Goal: Information Seeking & Learning: Learn about a topic

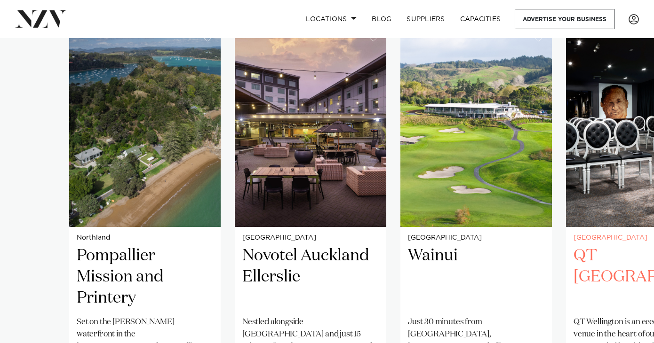
scroll to position [630, 0]
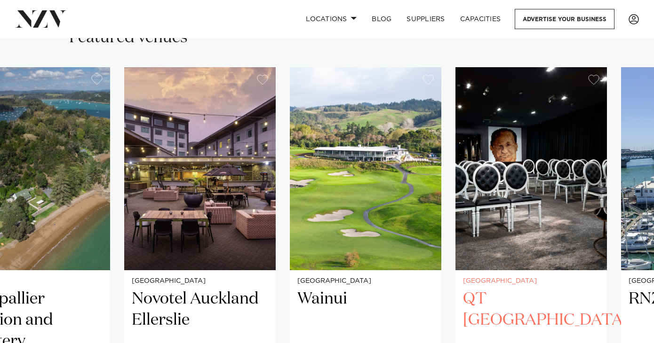
click at [455, 231] on img "4 / 38" at bounding box center [530, 168] width 151 height 203
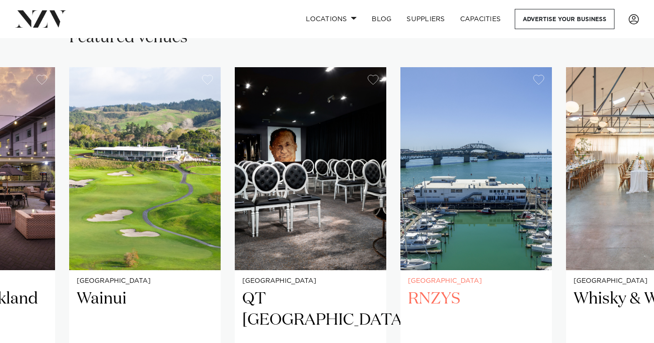
click at [400, 176] on img "5 / 38" at bounding box center [475, 168] width 151 height 203
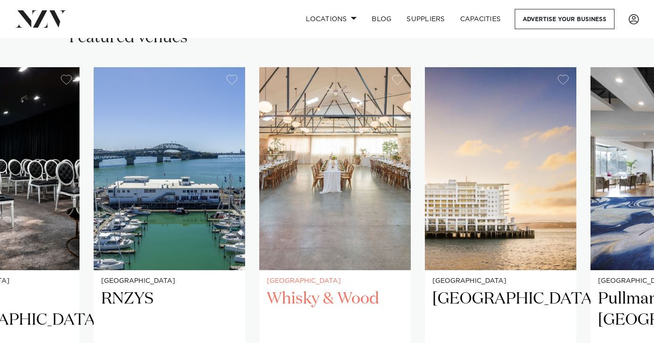
click at [259, 177] on img "6 / 38" at bounding box center [334, 168] width 151 height 203
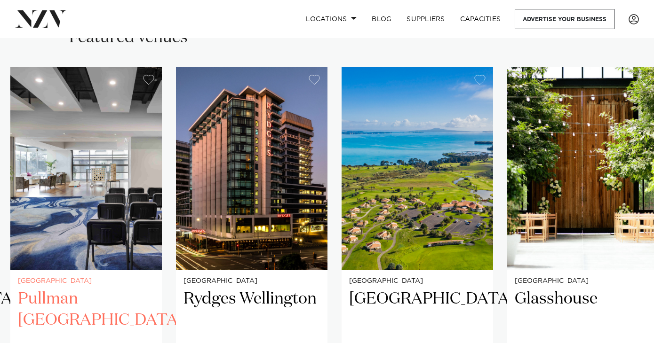
click at [117, 175] on img "8 / 38" at bounding box center [85, 168] width 151 height 203
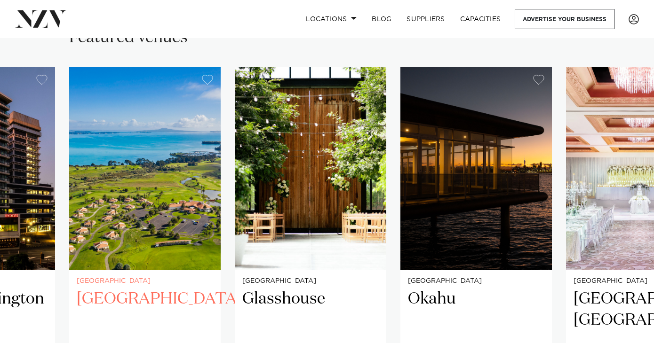
click at [183, 190] on img "10 / 38" at bounding box center [144, 168] width 151 height 203
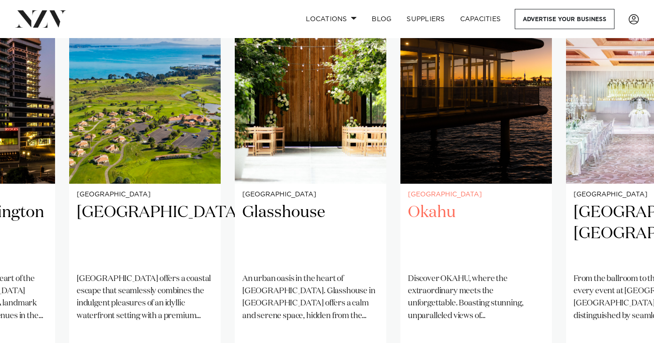
scroll to position [699, 0]
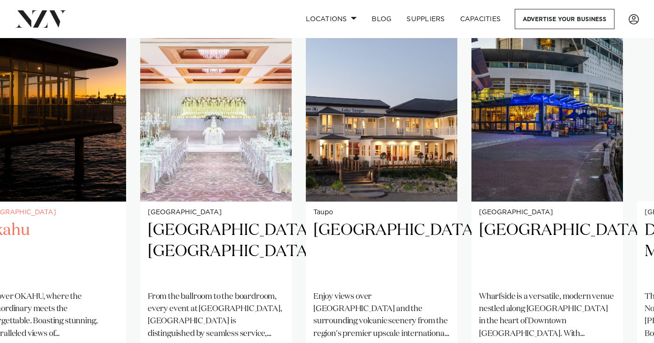
click at [69, 160] on img "12 / 38" at bounding box center [50, 100] width 151 height 203
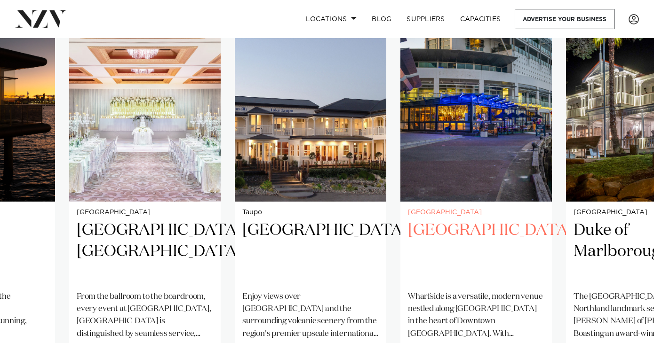
click at [400, 160] on img "15 / 38" at bounding box center [475, 100] width 151 height 203
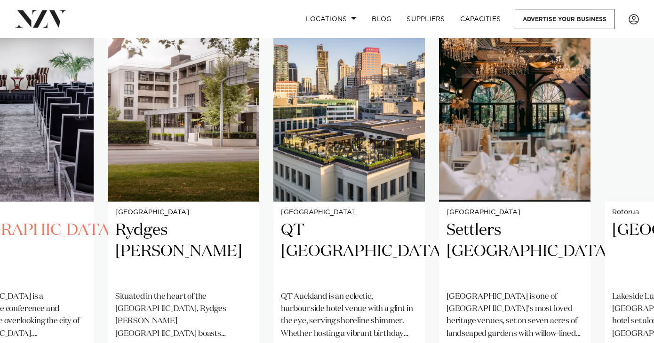
click at [32, 175] on img "17 / 38" at bounding box center [17, 100] width 151 height 203
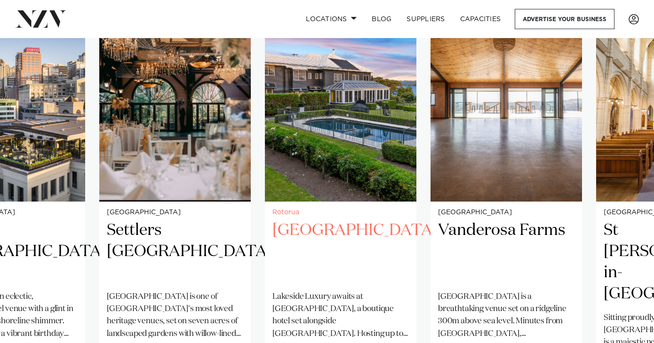
click at [301, 149] on img "21 / 38" at bounding box center [340, 100] width 151 height 203
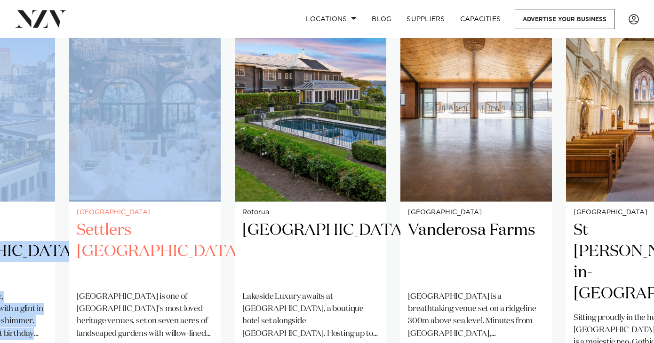
drag, startPoint x: 375, startPoint y: 122, endPoint x: 192, endPoint y: 131, distance: 183.3
click at [192, 131] on swiper-container "Northland Pompallier Mission and Printery Set on the [PERSON_NAME] waterfront i…" at bounding box center [327, 226] width 654 height 455
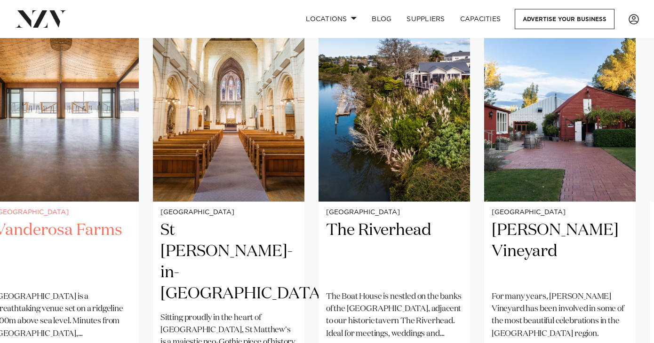
click at [113, 159] on img "22 / 38" at bounding box center [62, 100] width 151 height 203
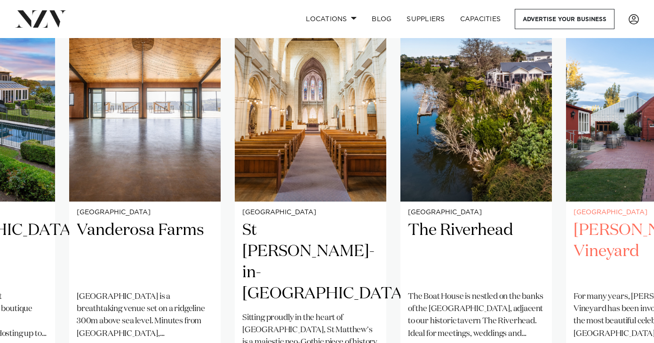
click at [566, 112] on img "25 / 38" at bounding box center [641, 100] width 151 height 203
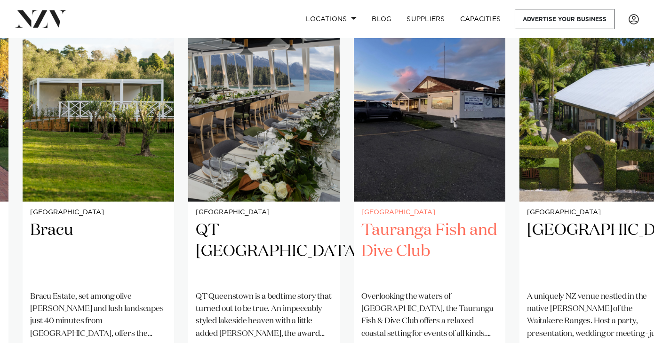
click at [354, 116] on img "28 / 38" at bounding box center [429, 100] width 151 height 203
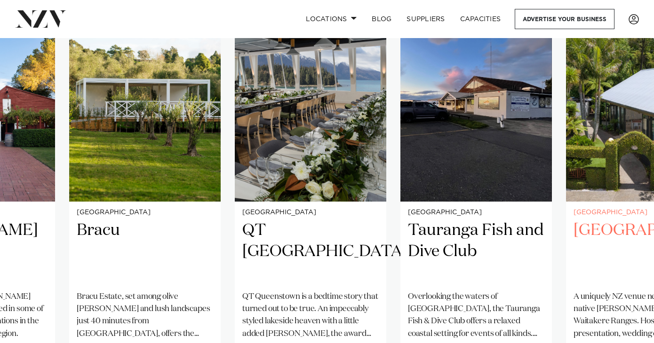
click at [566, 137] on img "29 / 38" at bounding box center [641, 100] width 151 height 203
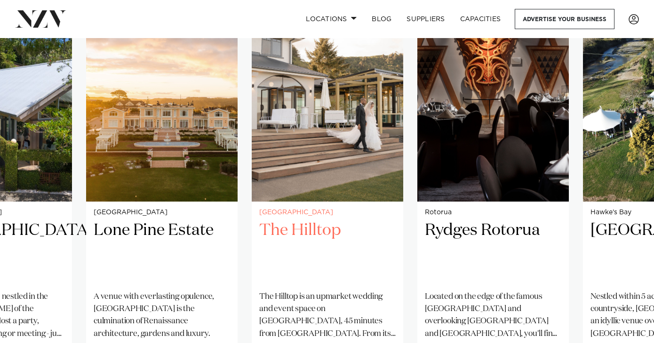
click at [252, 122] on img "31 / 38" at bounding box center [327, 100] width 151 height 203
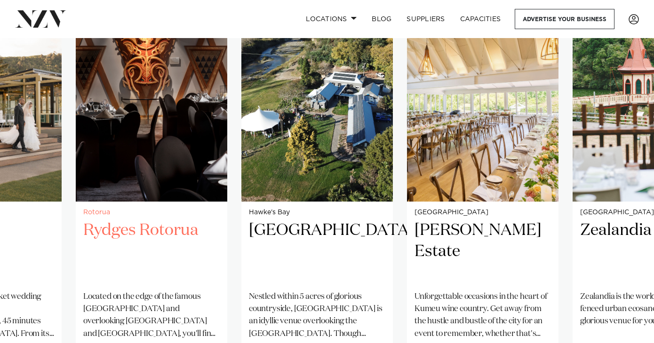
click at [227, 120] on img "32 / 38" at bounding box center [151, 100] width 151 height 203
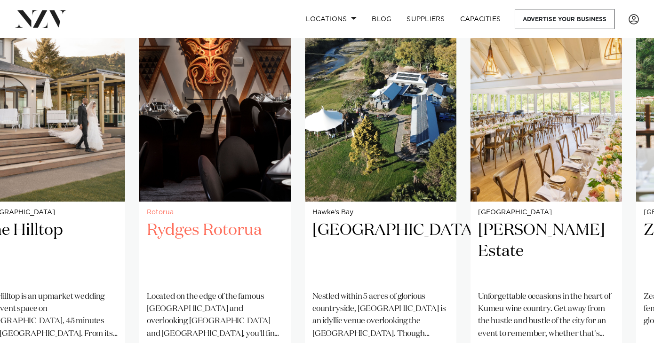
click at [167, 109] on img "32 / 38" at bounding box center [214, 100] width 151 height 203
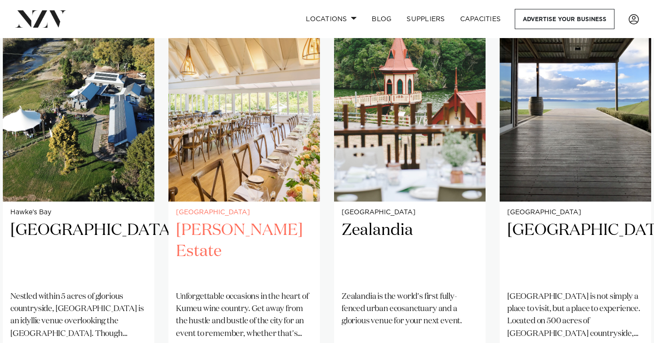
click at [277, 149] on img "34 / 38" at bounding box center [243, 100] width 151 height 203
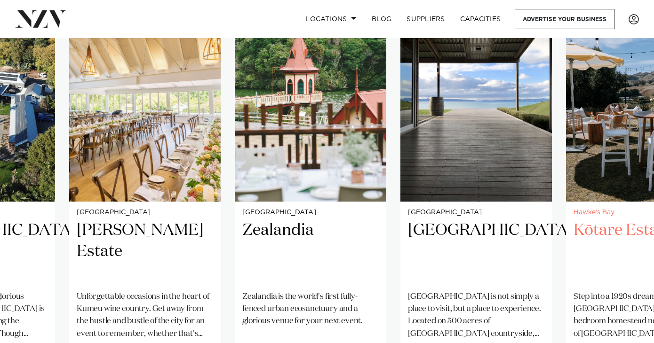
click at [566, 136] on img "37 / 38" at bounding box center [641, 100] width 151 height 203
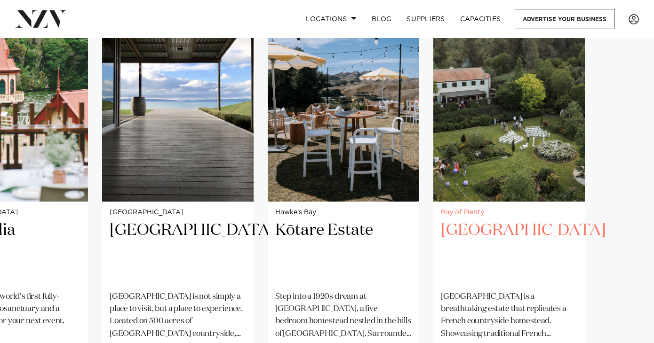
click at [0, 0] on slot "Northland Pompallier Mission and Printery Set on the [PERSON_NAME] waterfront i…" at bounding box center [0, 0] width 0 height 0
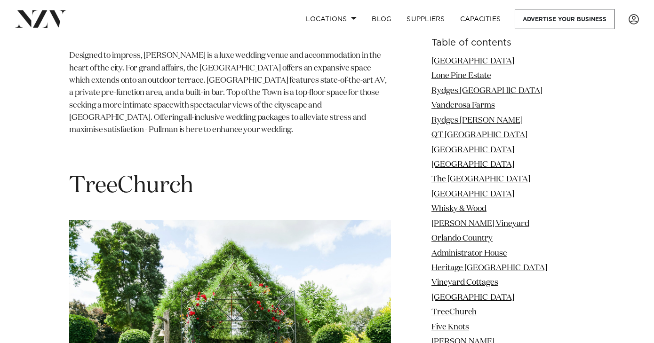
scroll to position [7389, 0]
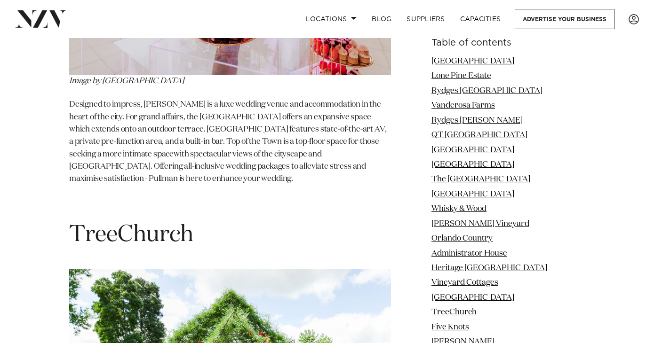
click at [155, 224] on span "TreeChurch" at bounding box center [131, 235] width 124 height 23
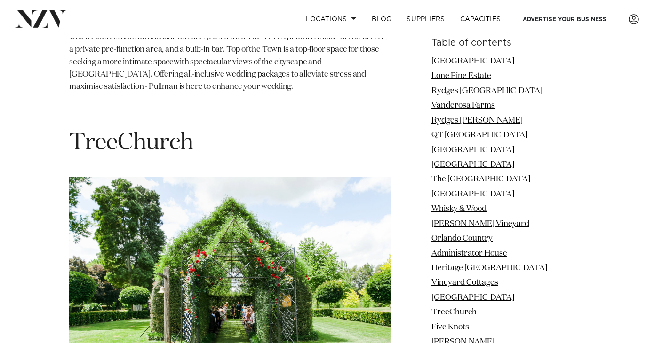
scroll to position [7381, 0]
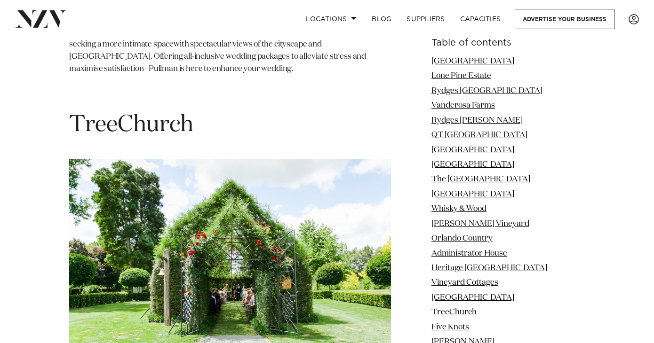
click at [162, 207] on img at bounding box center [230, 266] width 322 height 215
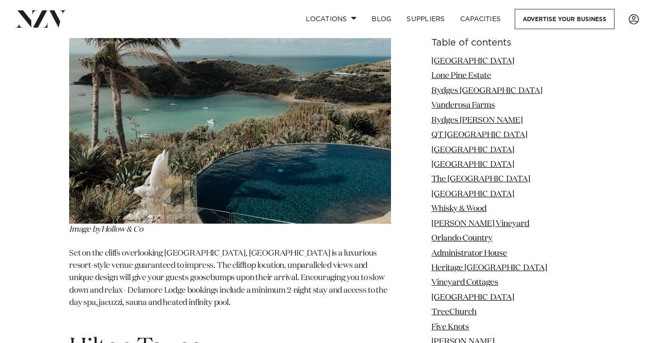
scroll to position [19959, 0]
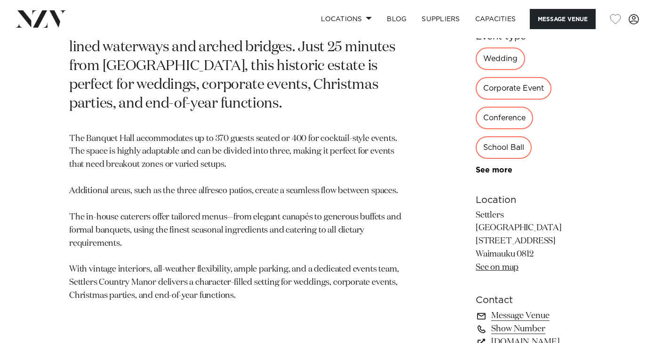
scroll to position [321, 0]
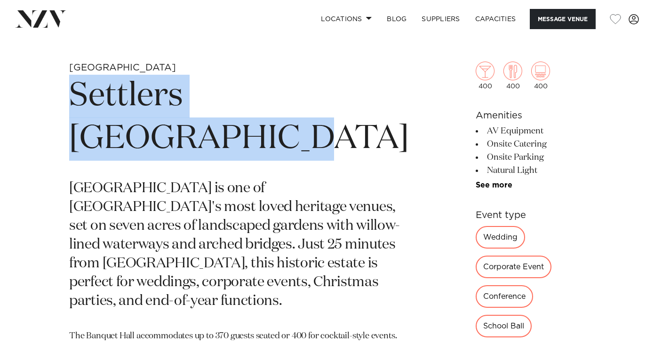
drag, startPoint x: 174, startPoint y: 138, endPoint x: 71, endPoint y: 86, distance: 115.9
copy h1 "Settlers [GEOGRAPHIC_DATA]"
